Goal: Information Seeking & Learning: Learn about a topic

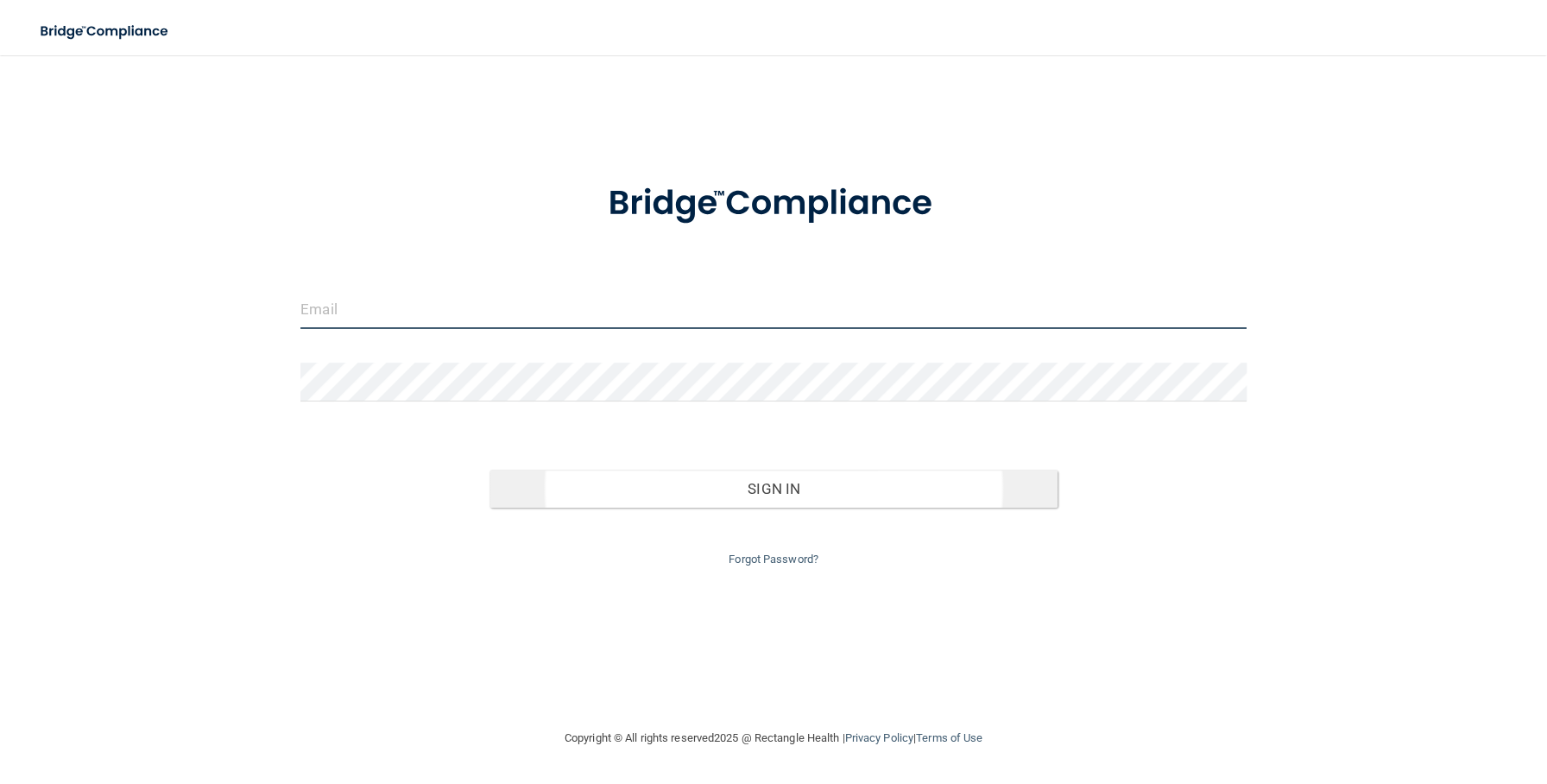
type input "[EMAIL_ADDRESS][DOMAIN_NAME]"
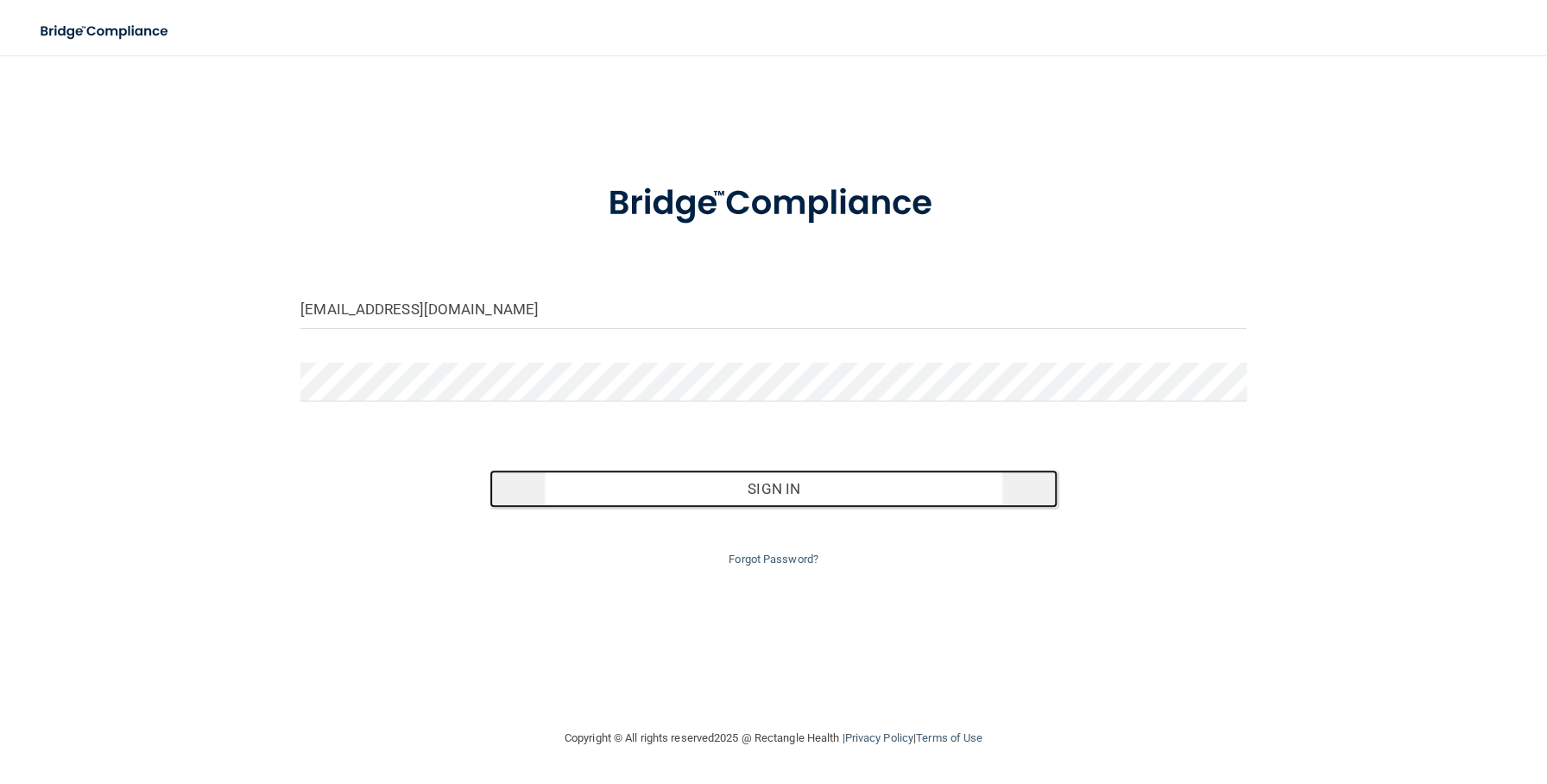
click at [790, 492] on button "Sign In" at bounding box center [773, 488] width 567 height 38
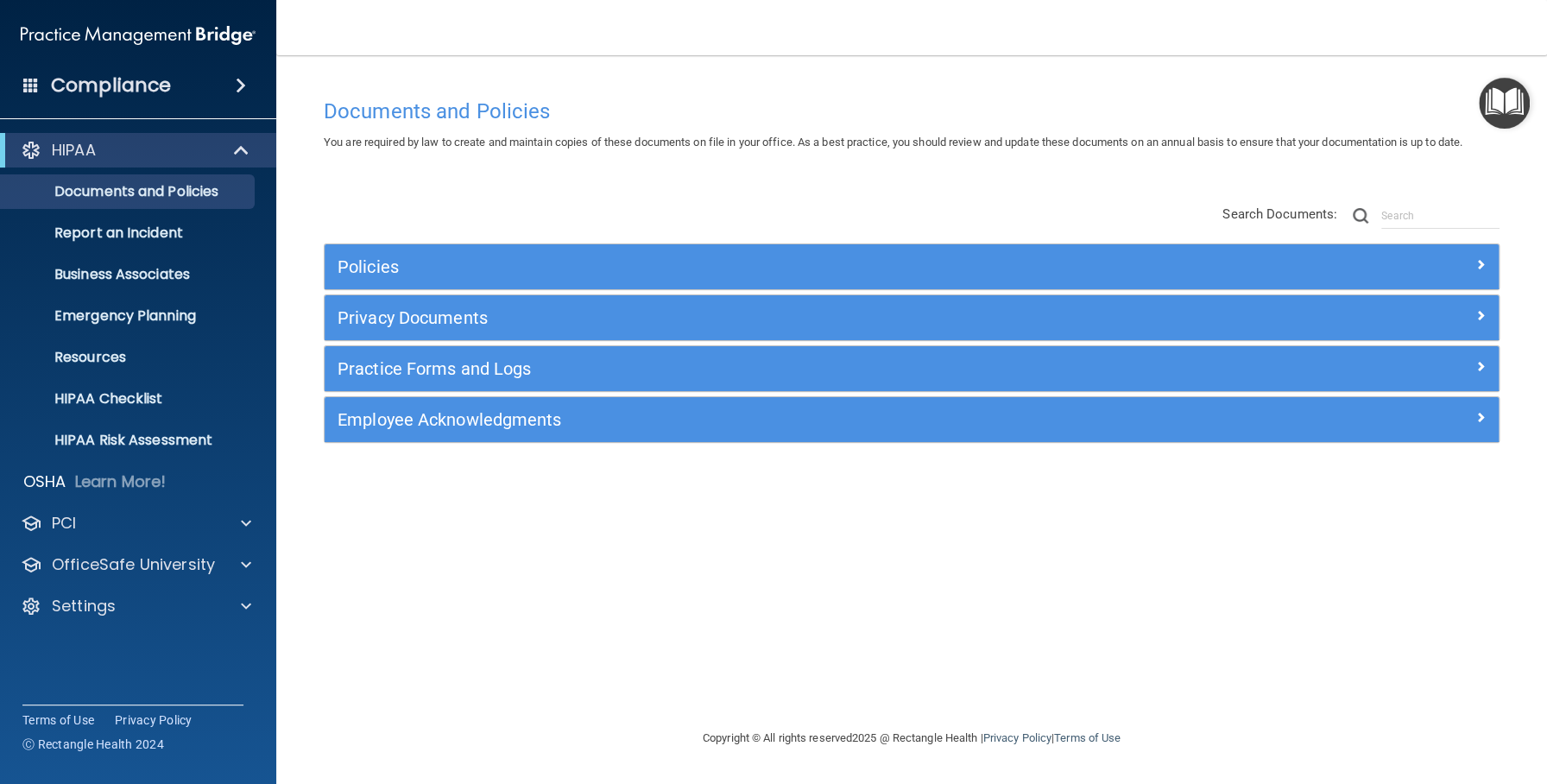
click at [106, 76] on h4 "Compliance" at bounding box center [111, 86] width 120 height 25
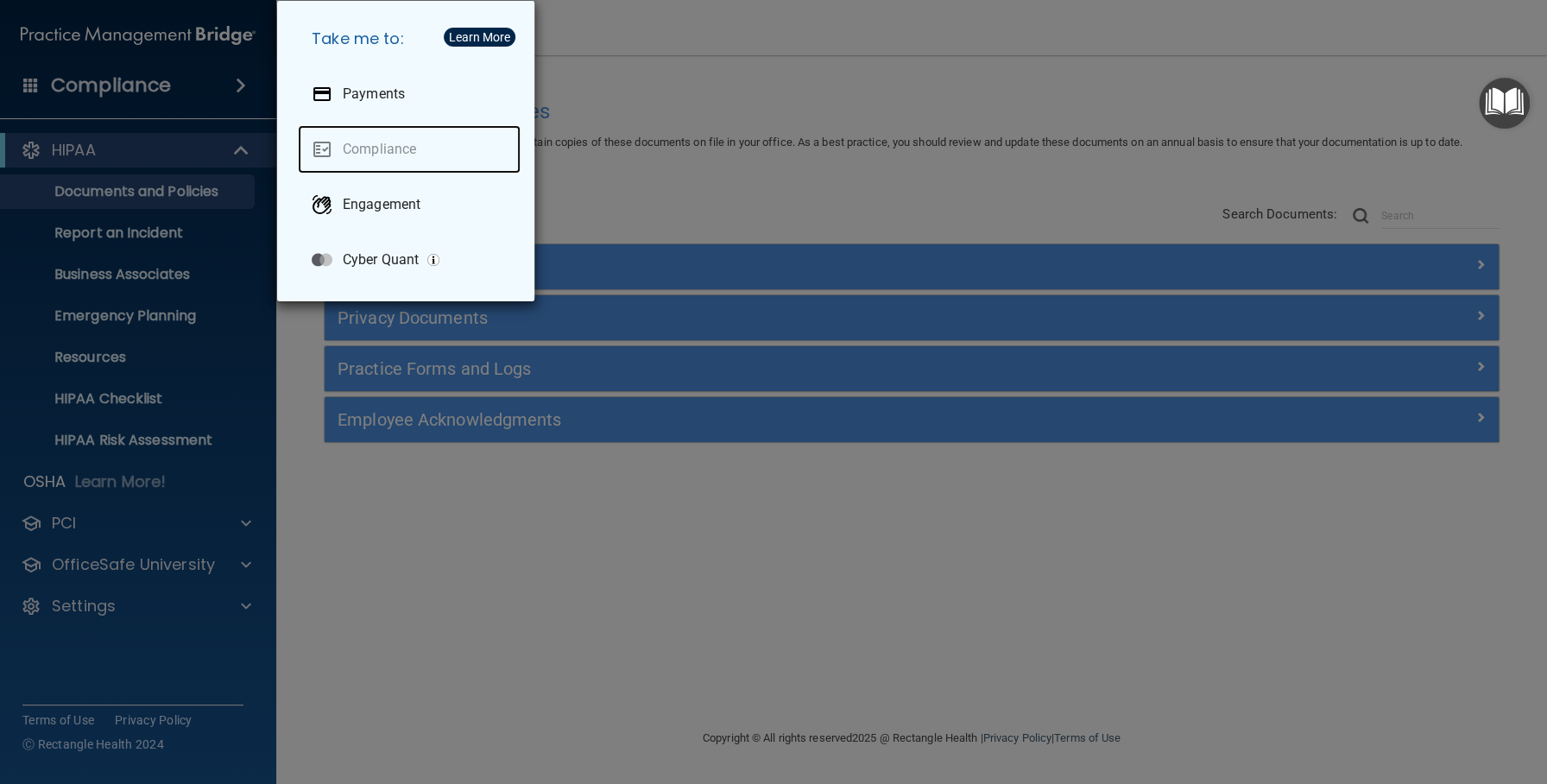
click at [419, 156] on link "Compliance" at bounding box center [409, 149] width 223 height 48
click at [117, 76] on div "Take me to: Payments Compliance Engagement Cyber Quant" at bounding box center [774, 392] width 1547 height 784
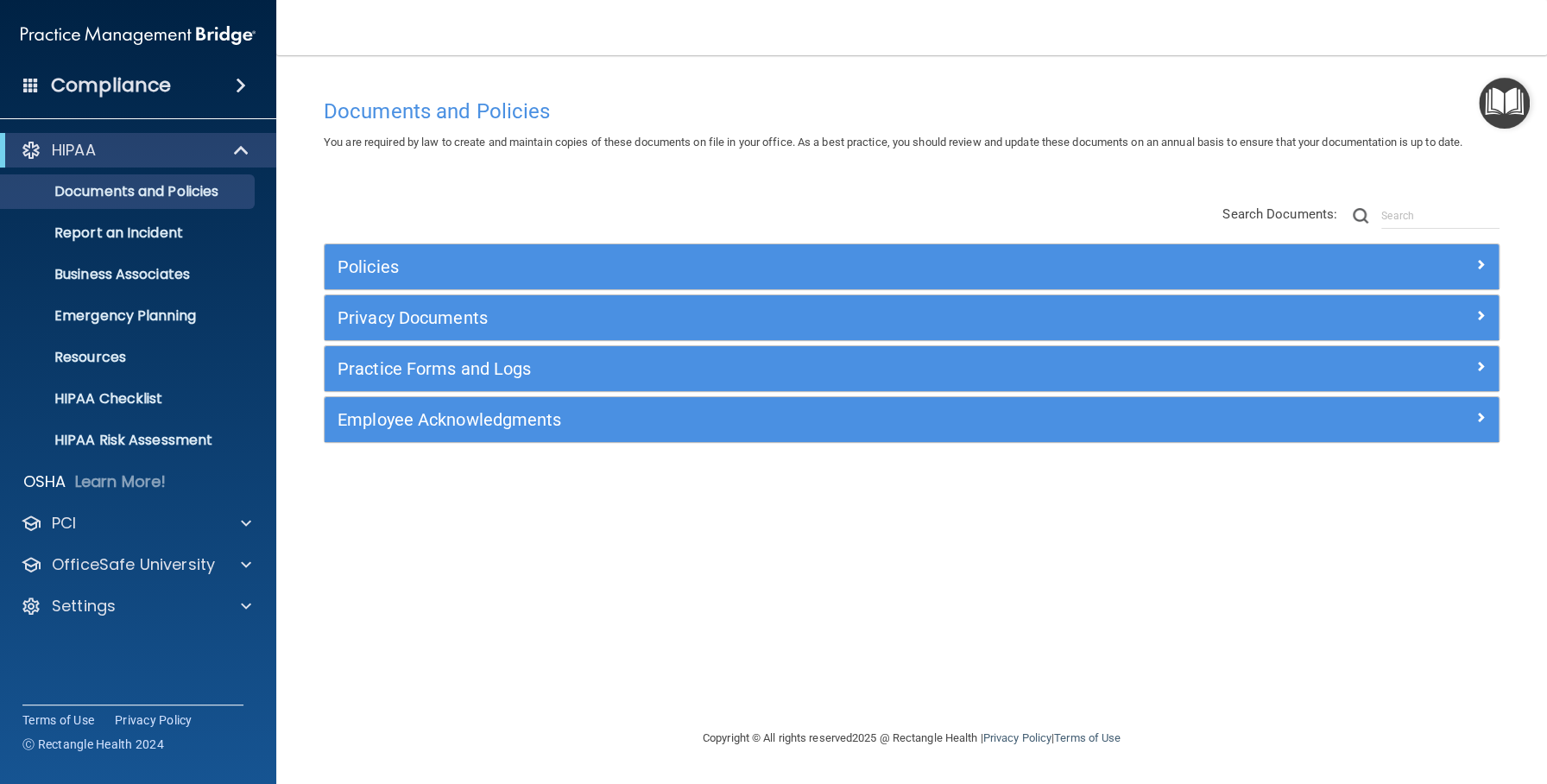
click at [34, 80] on span at bounding box center [32, 84] width 16 height 16
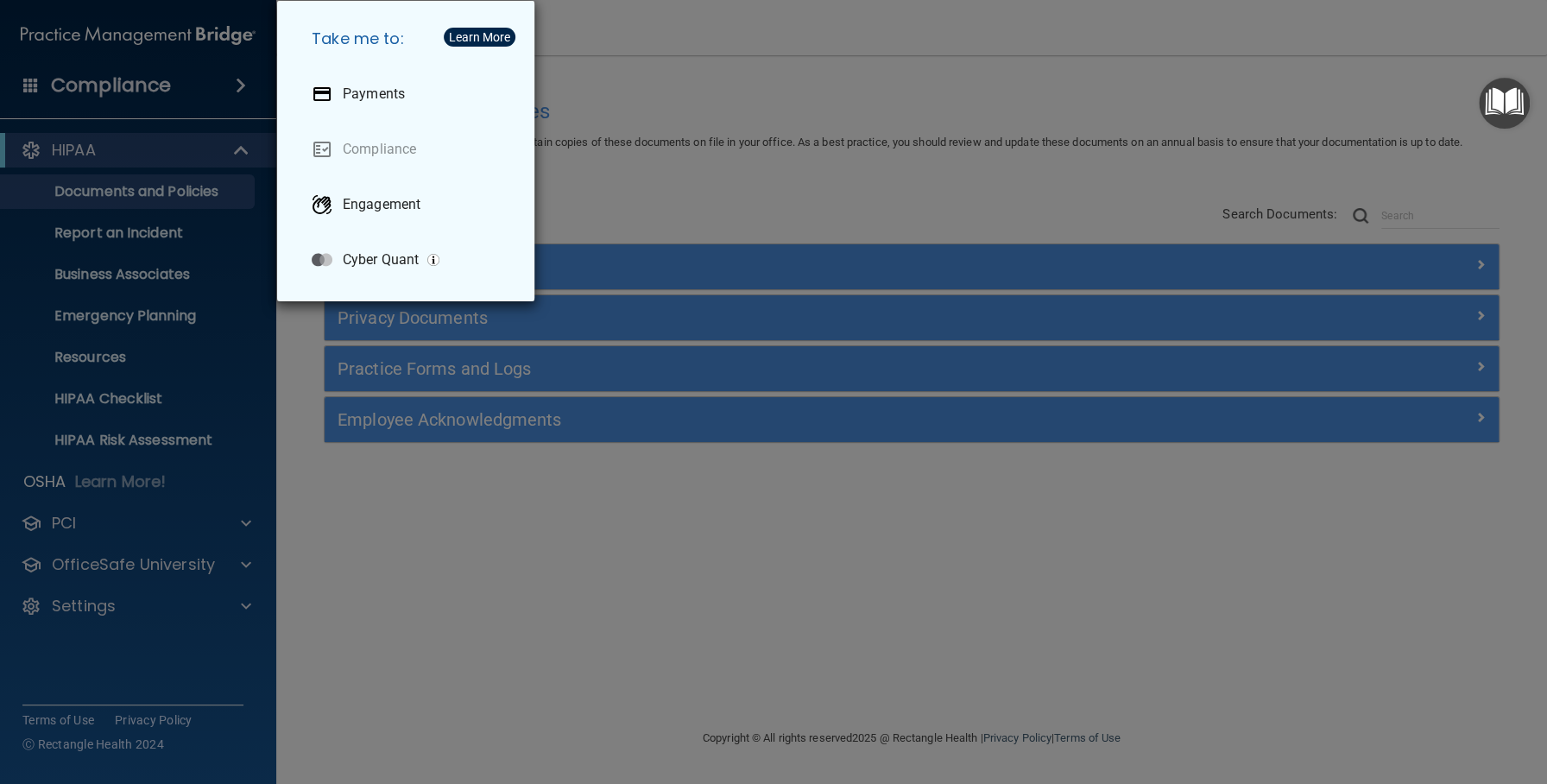
click at [34, 80] on div "Take me to: Payments Compliance Engagement Cyber Quant" at bounding box center [774, 392] width 1547 height 784
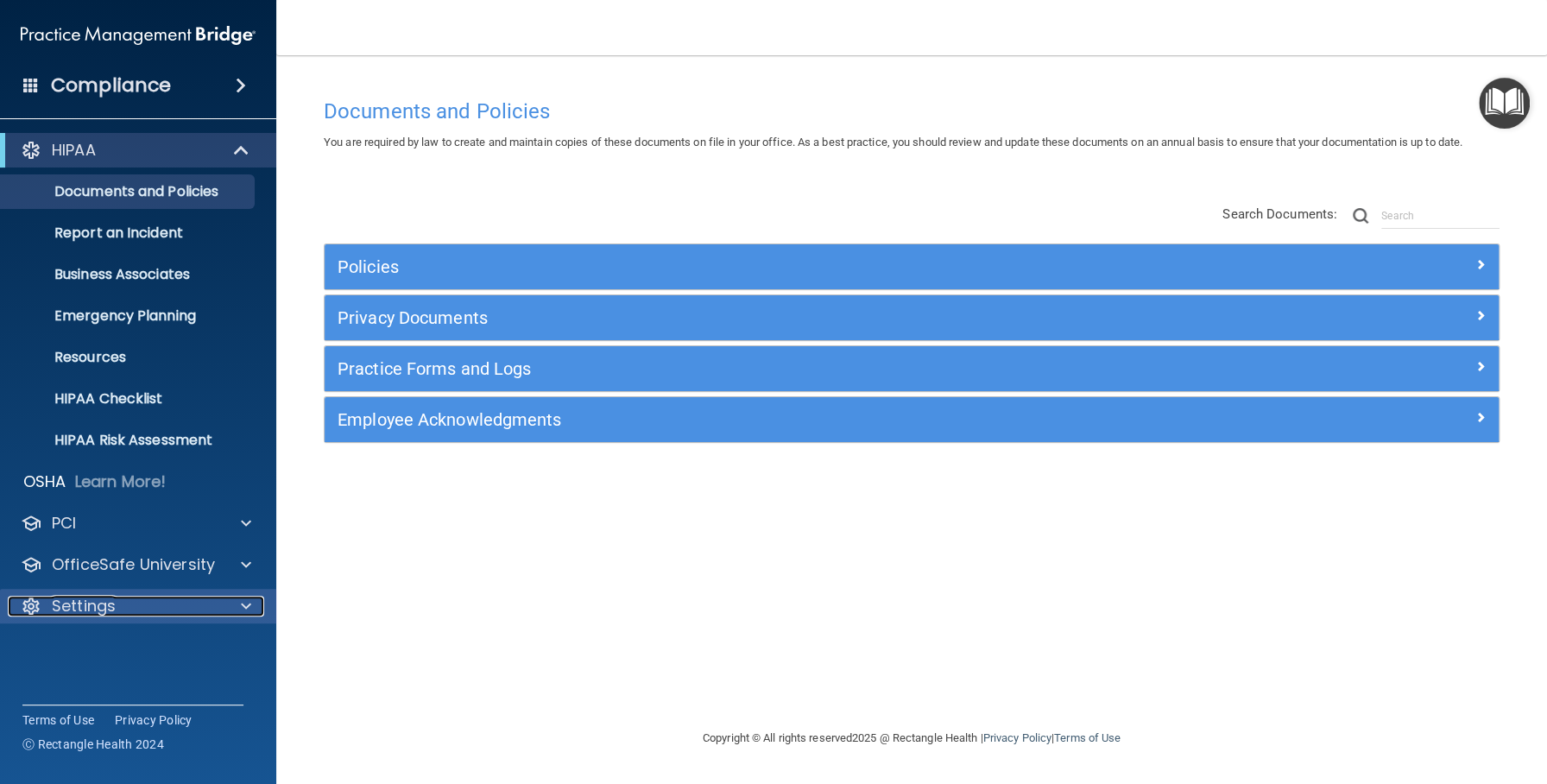
click at [161, 609] on div "Settings" at bounding box center [115, 606] width 214 height 21
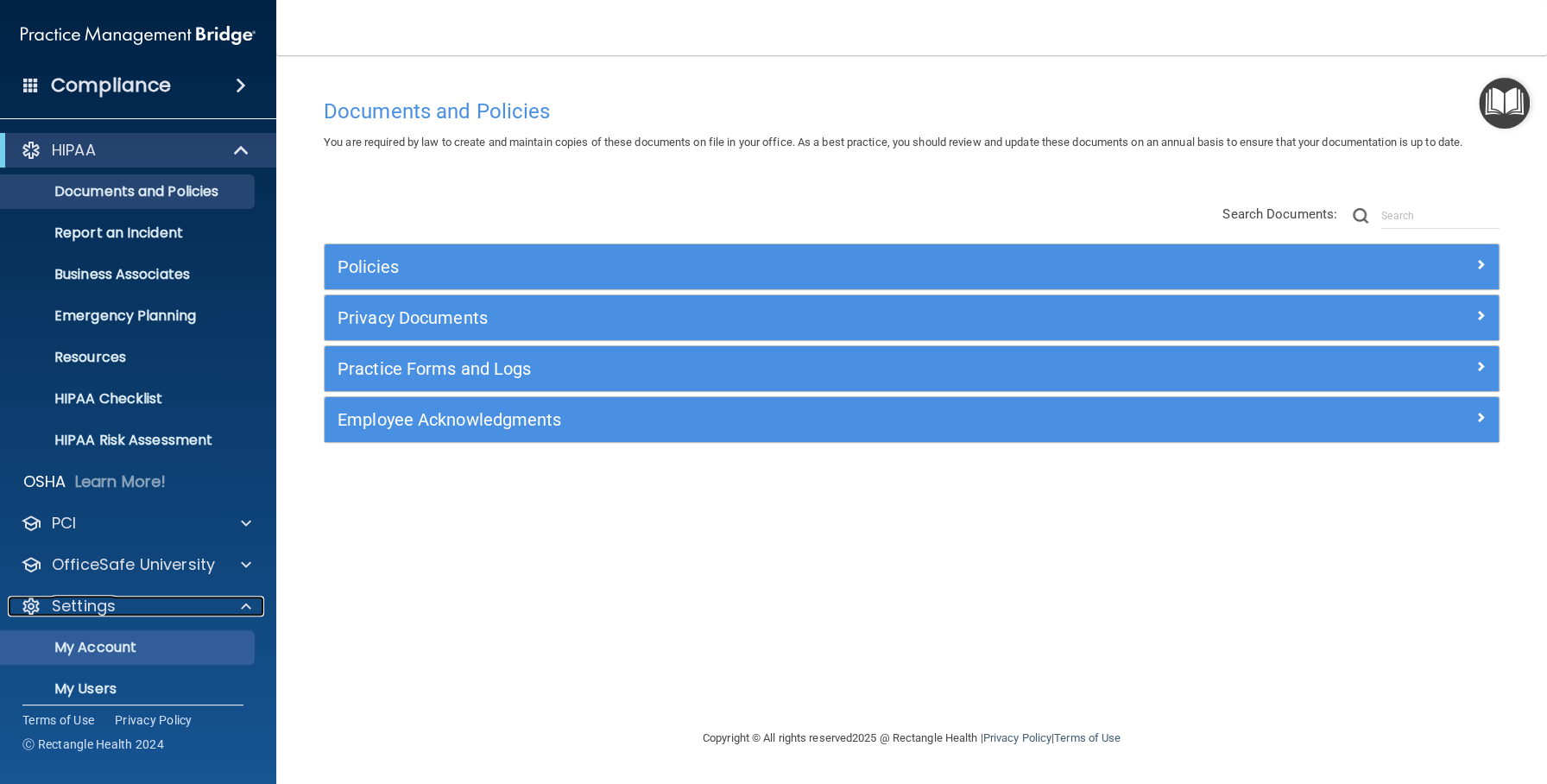
scroll to position [97, 0]
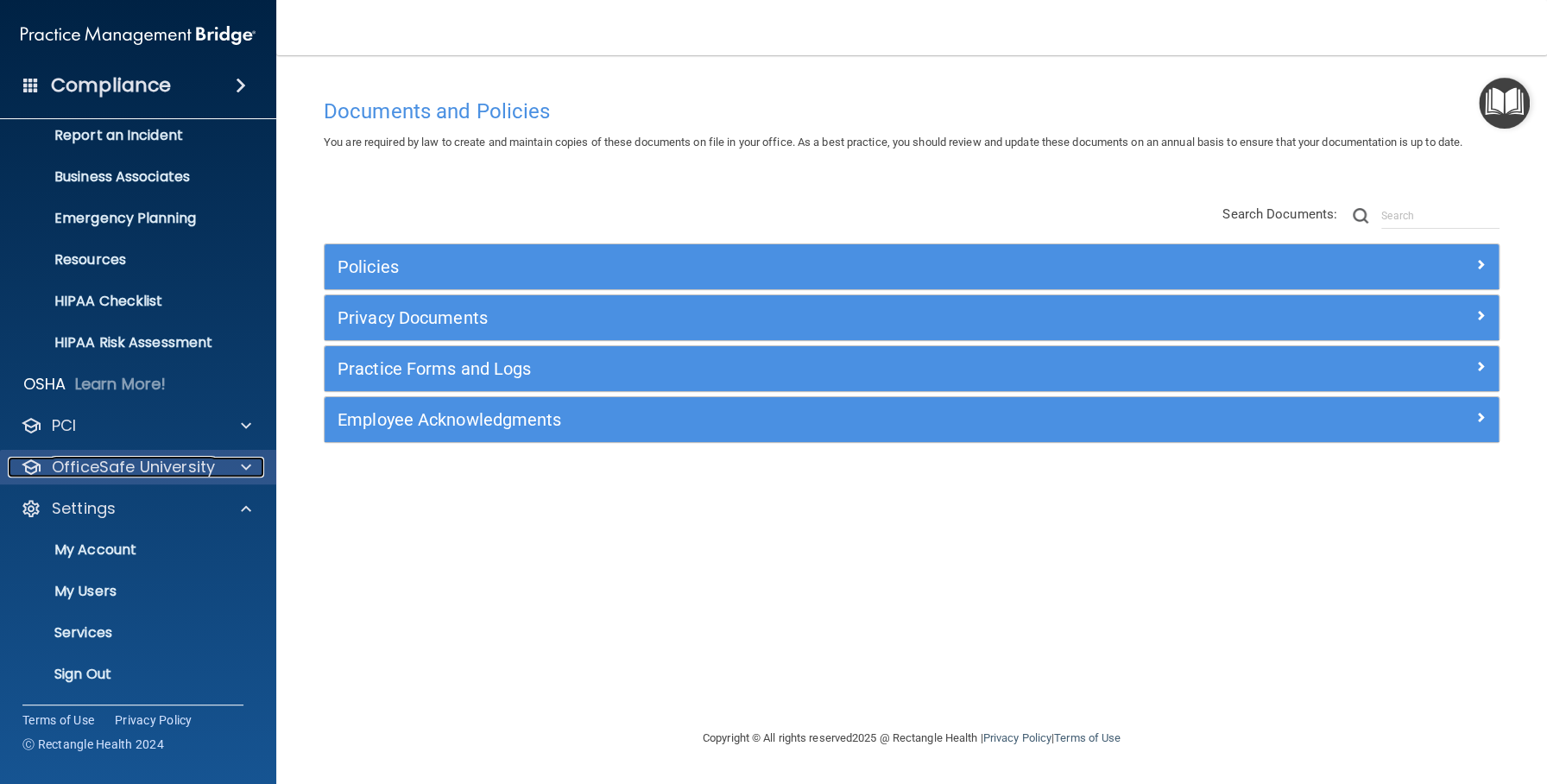
click at [128, 458] on p "OfficeSafe University" at bounding box center [133, 467] width 163 height 21
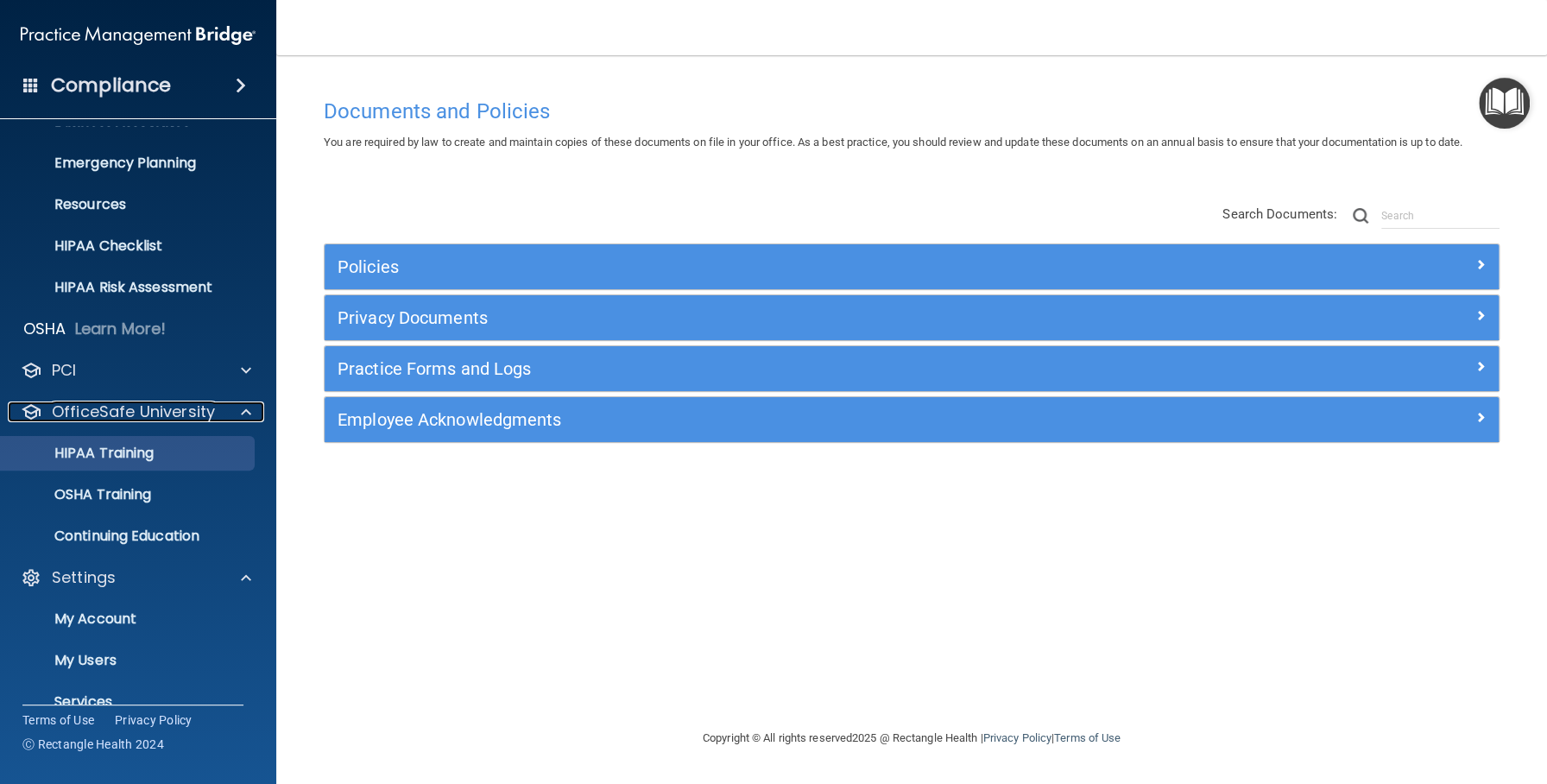
scroll to position [183, 0]
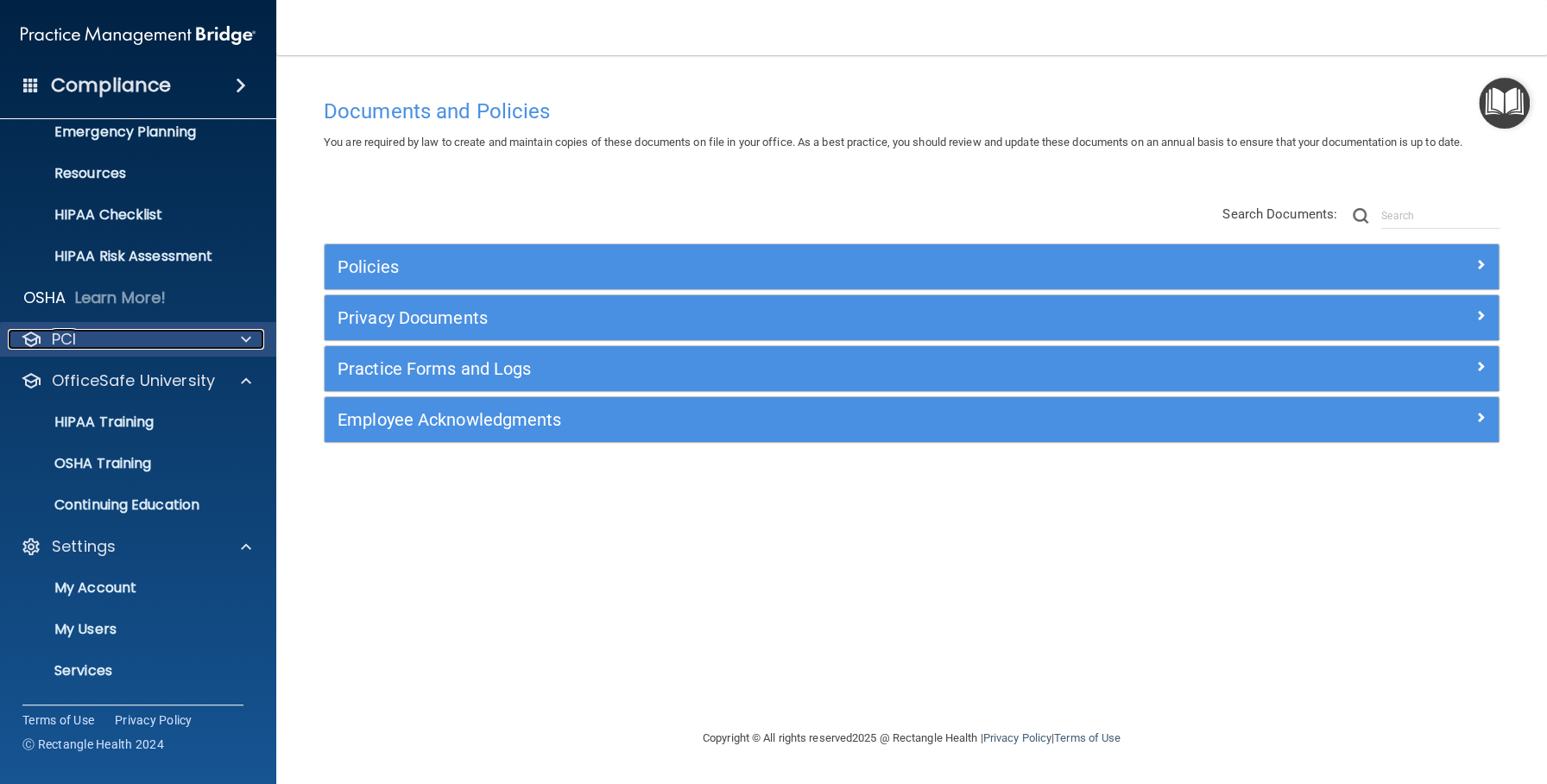
click at [127, 336] on div "PCI" at bounding box center [115, 340] width 214 height 21
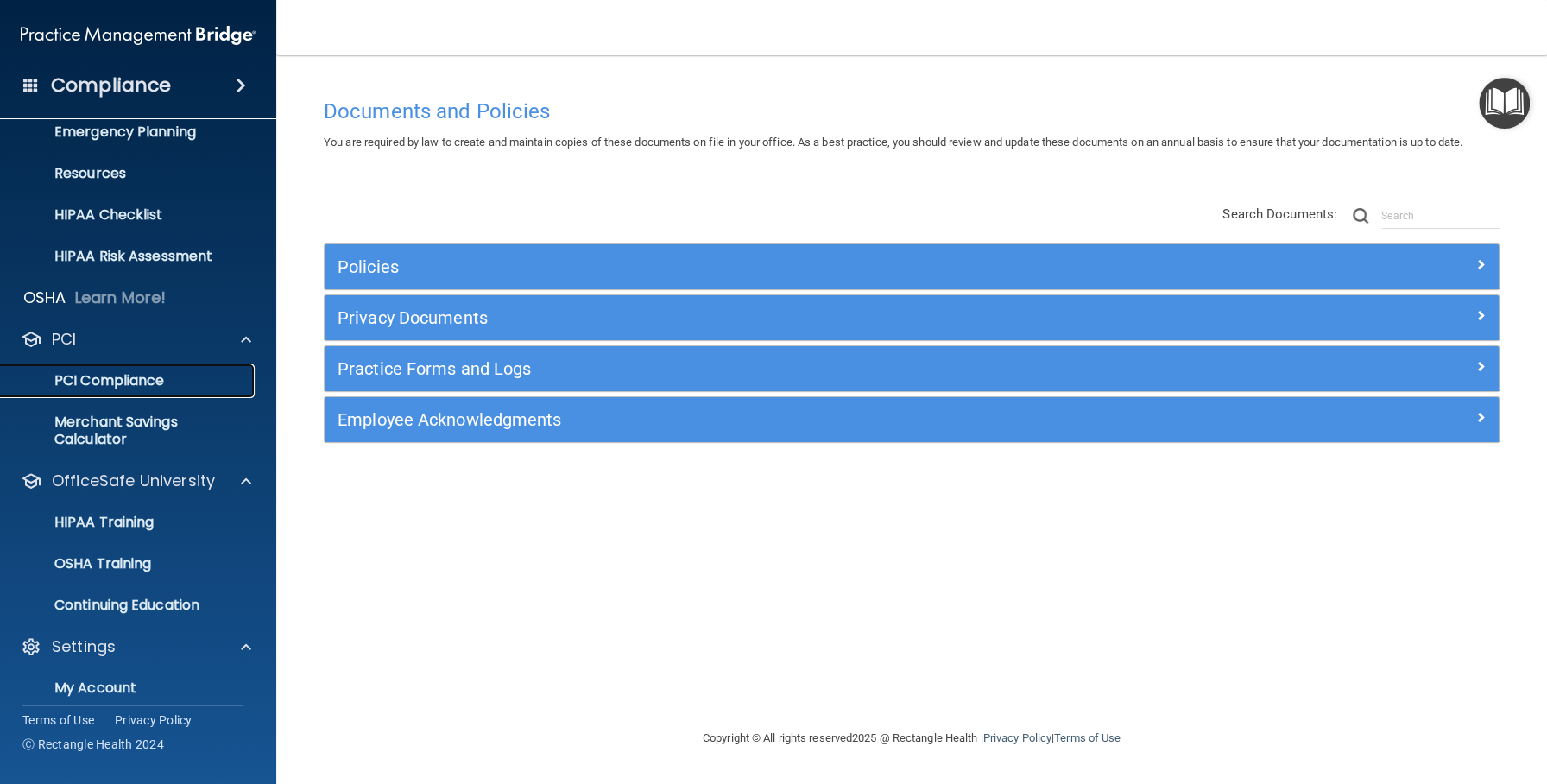
click at [127, 378] on p "PCI Compliance" at bounding box center [129, 381] width 235 height 18
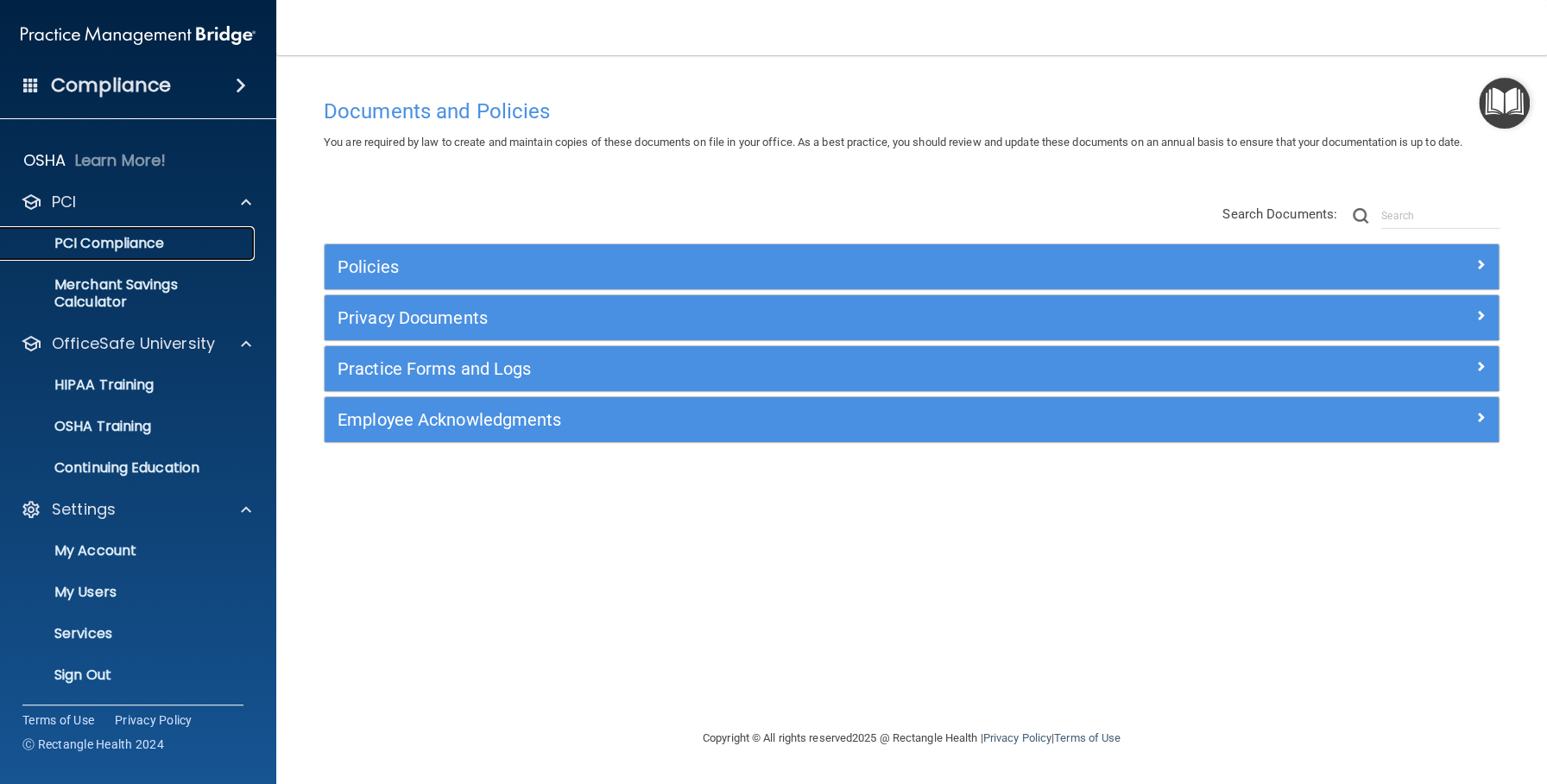
scroll to position [0, 0]
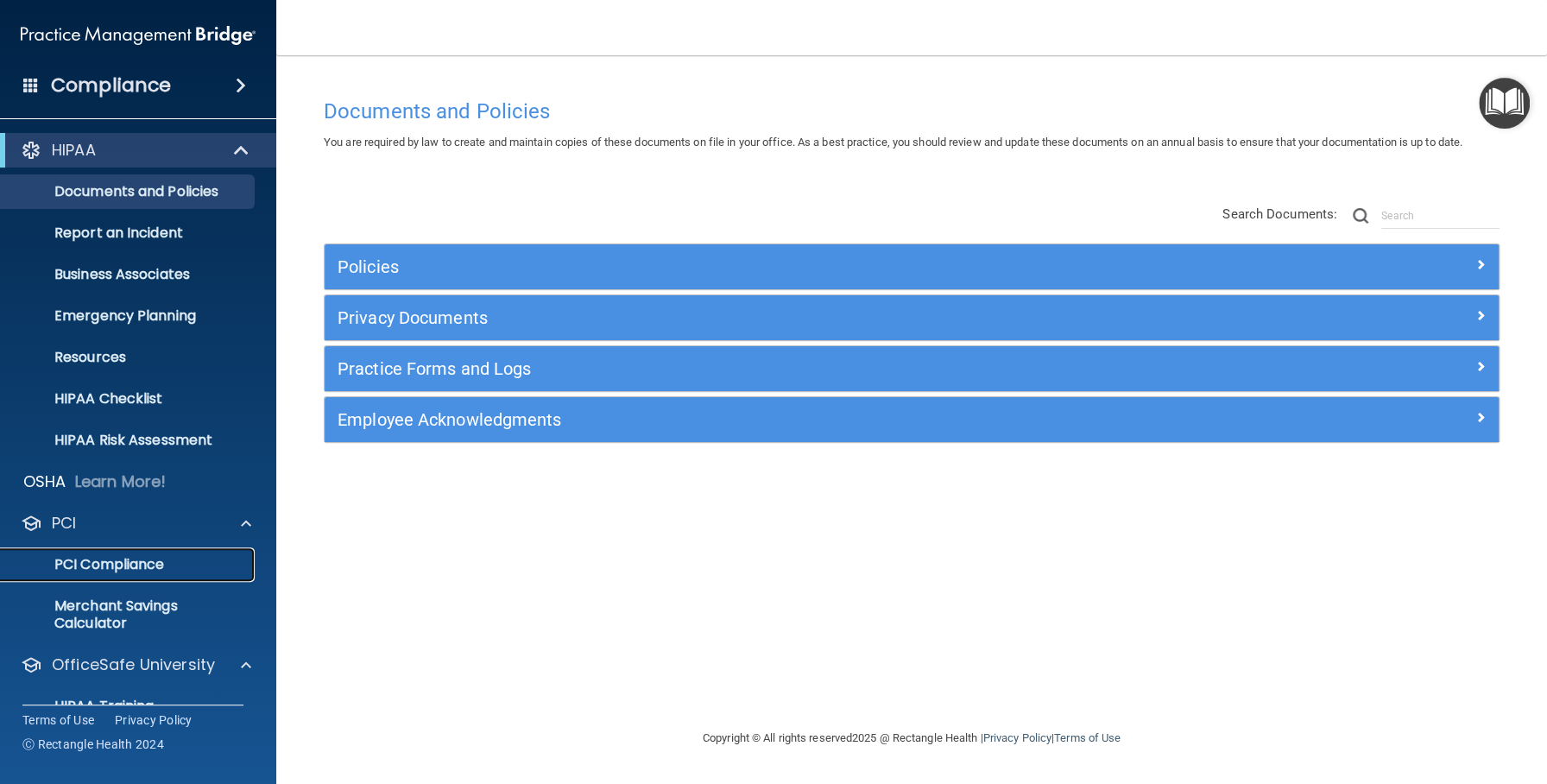
click at [152, 561] on p "PCI Compliance" at bounding box center [129, 565] width 235 height 18
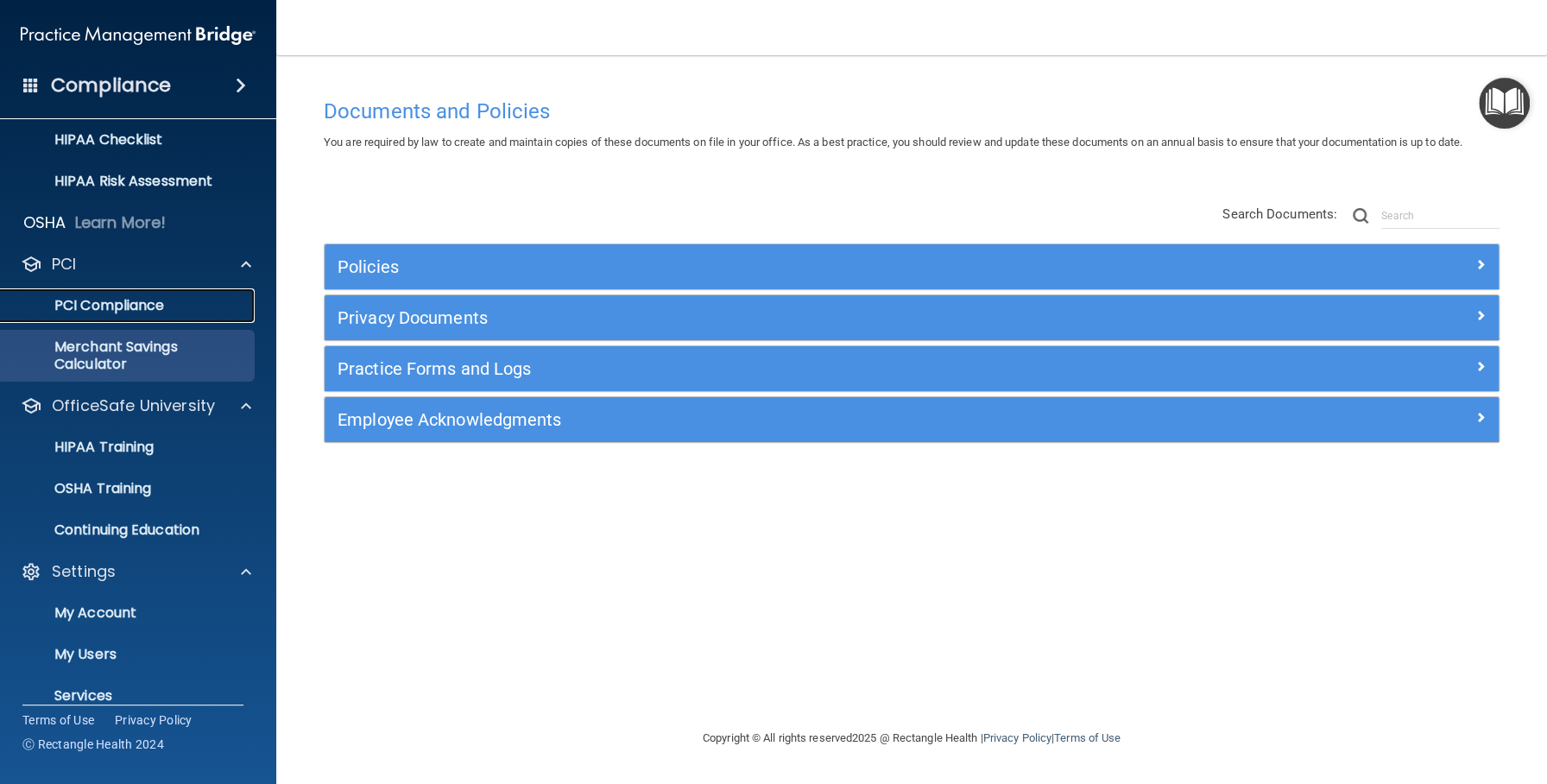
scroll to position [321, 0]
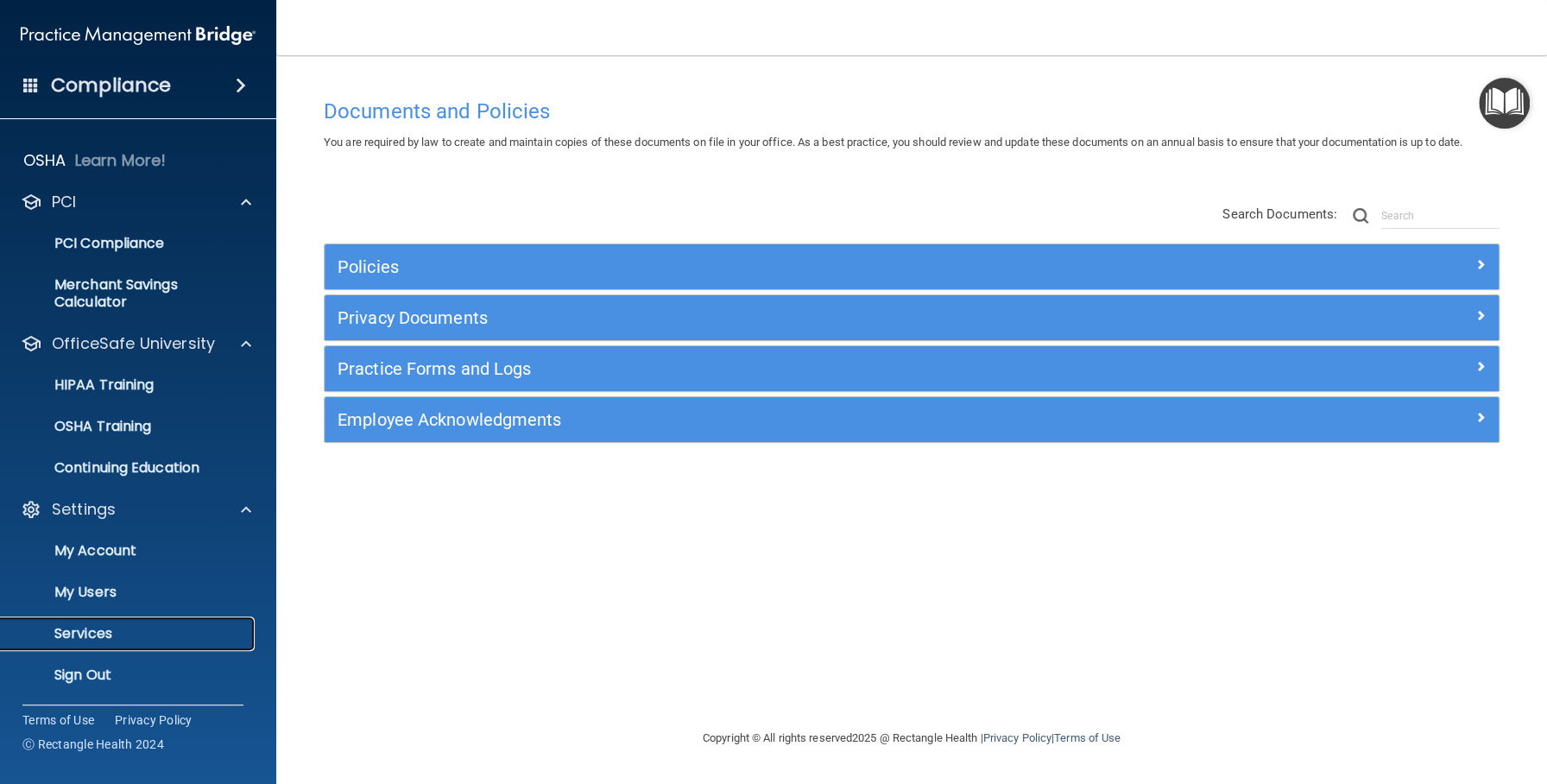
click at [118, 626] on p "Services" at bounding box center [129, 634] width 235 height 18
